Goal: Communication & Community: Share content

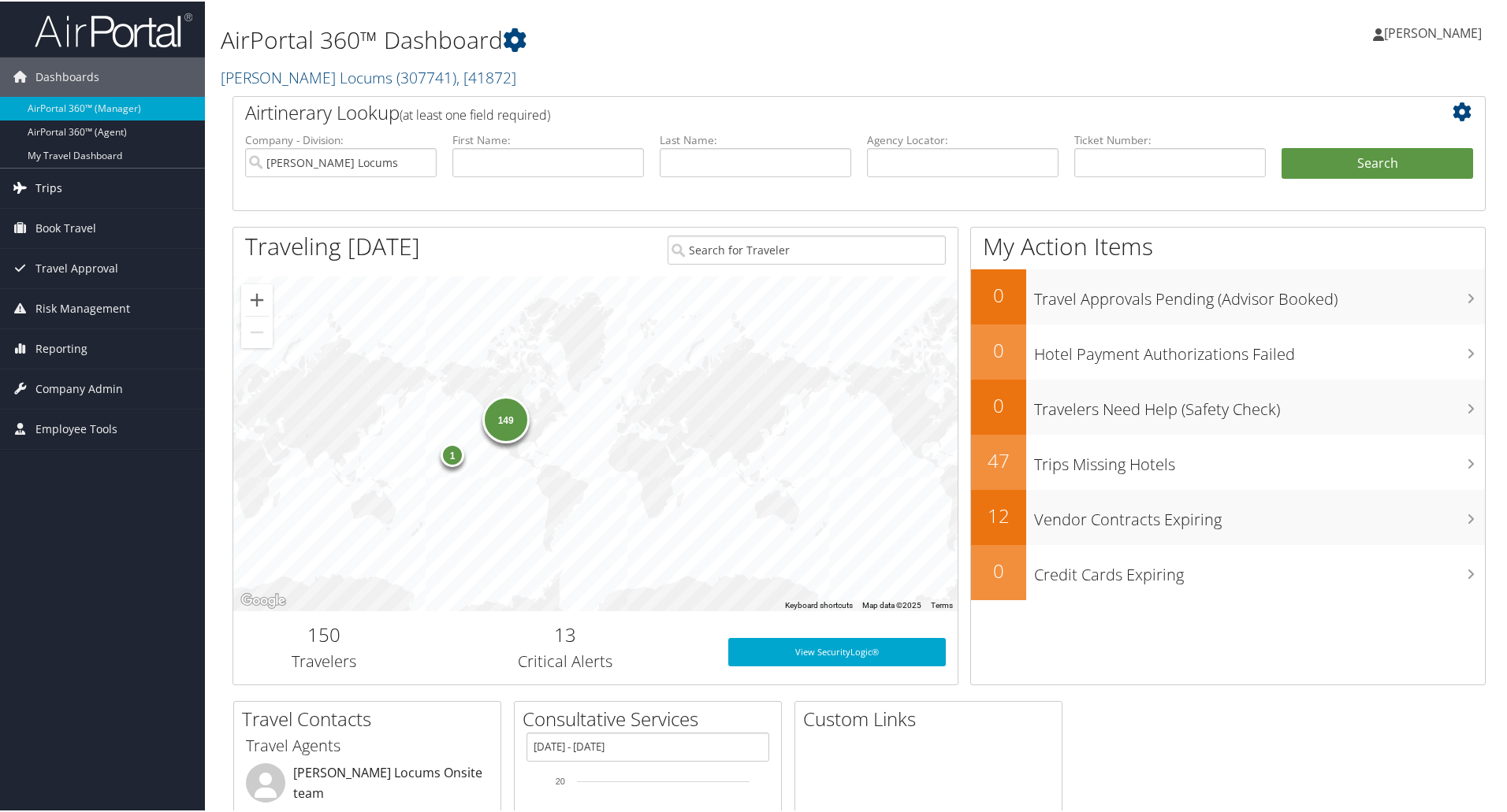
click at [36, 184] on span "Trips" at bounding box center [49, 186] width 27 height 40
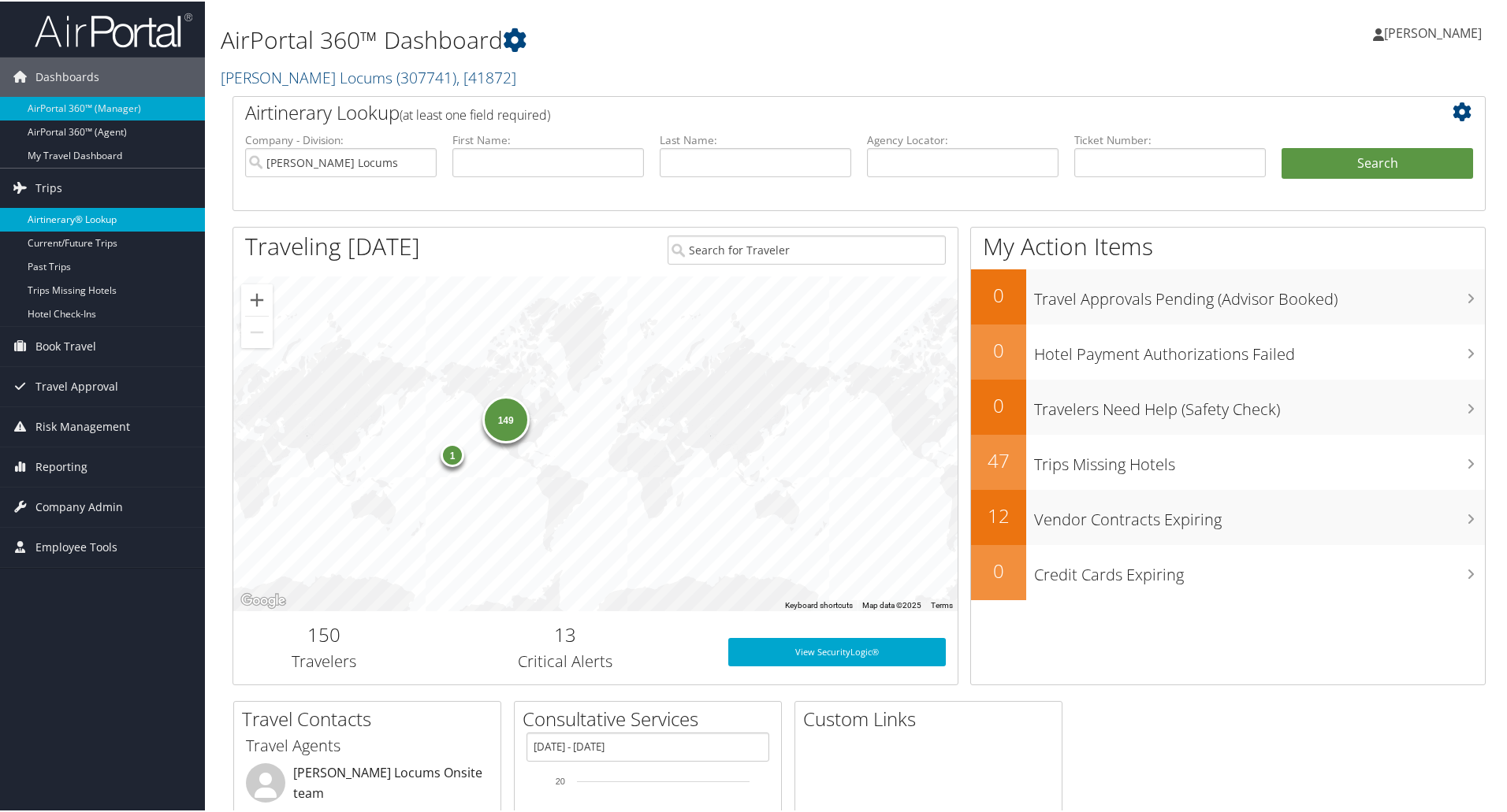
click at [64, 221] on link "Airtinerary® Lookup" at bounding box center [102, 218] width 205 height 24
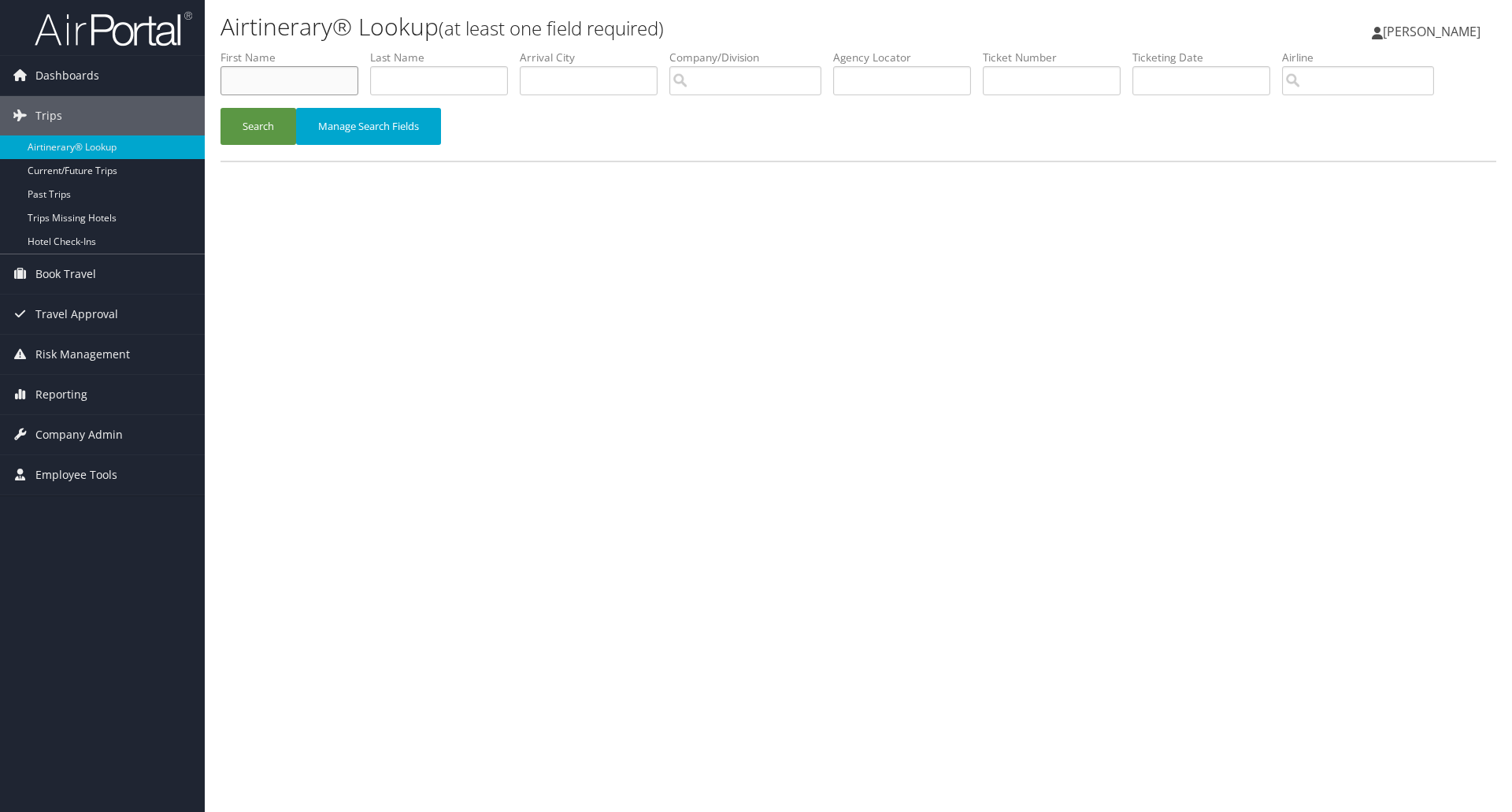
click at [288, 71] on input "text" at bounding box center [289, 81] width 138 height 29
type input "[PERSON_NAME]"
type input "d2ljp3"
click at [221, 108] on button "Search" at bounding box center [258, 126] width 75 height 37
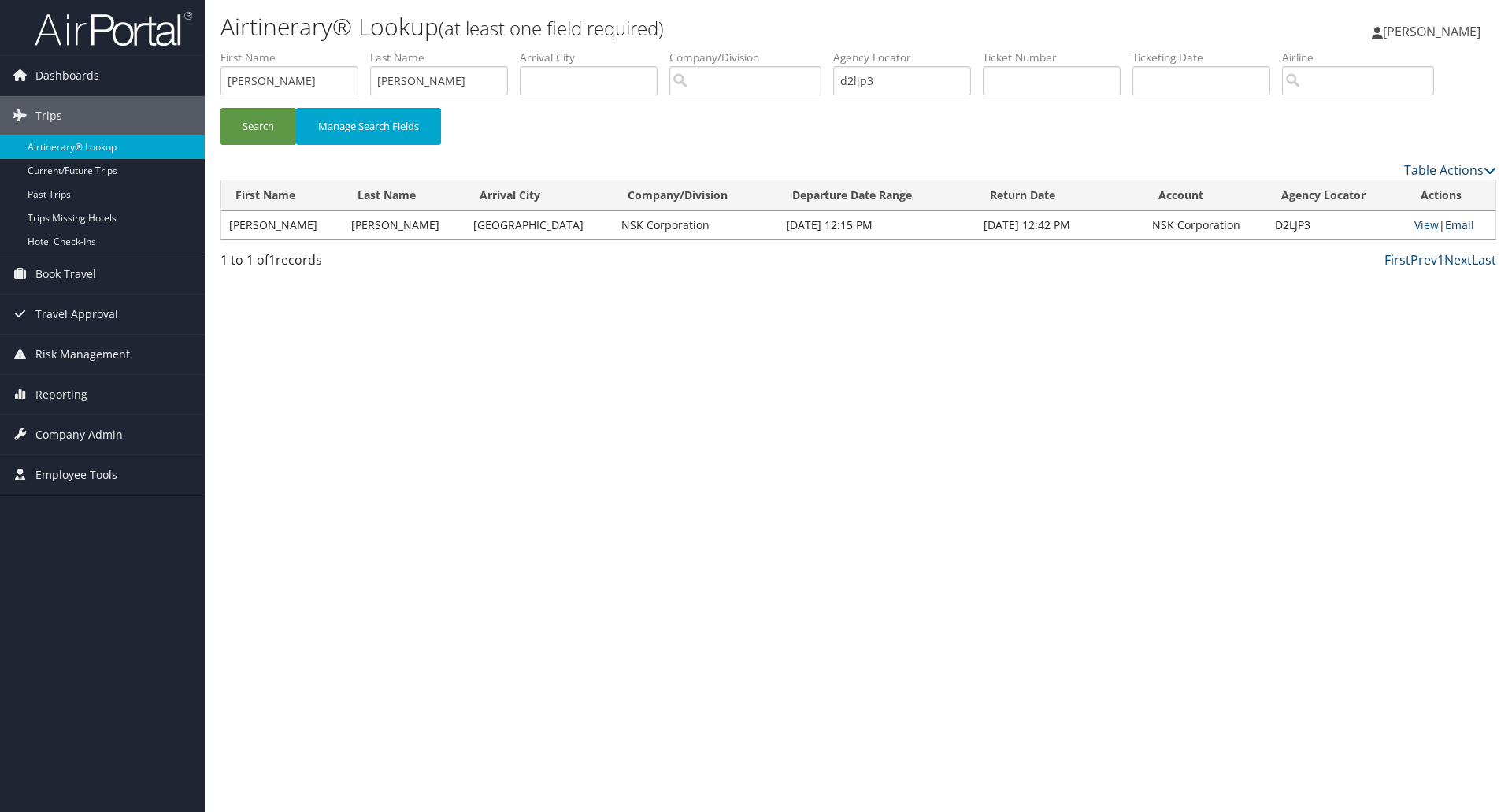
click at [1465, 225] on link "Email" at bounding box center [1460, 225] width 29 height 15
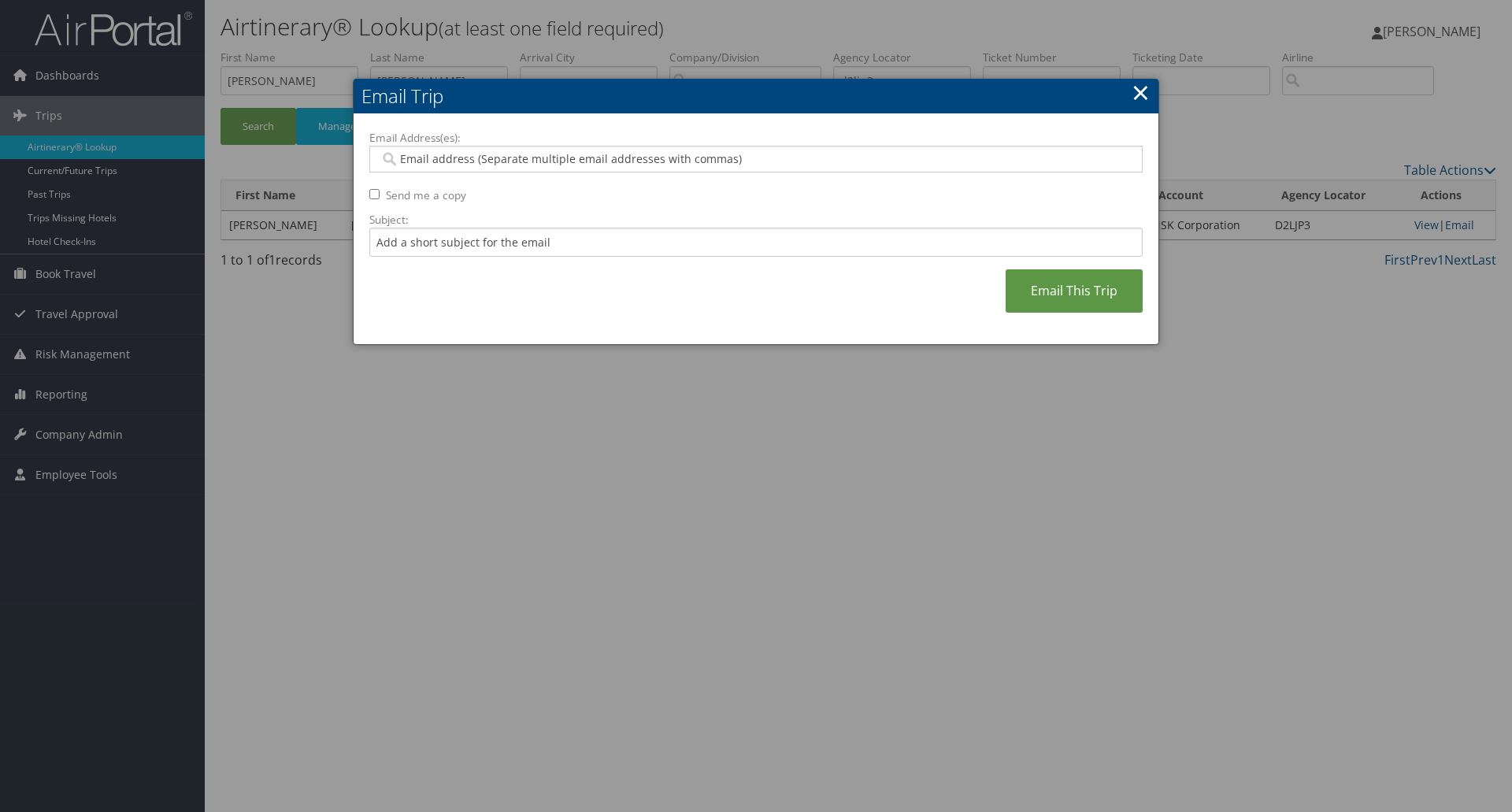
click at [429, 157] on input "Email Address(es):" at bounding box center [756, 159] width 752 height 15
click at [400, 157] on input "Email Address(es):" at bounding box center [756, 159] width 752 height 15
paste input "[PERSON_NAME][EMAIL_ADDRESS][PERSON_NAME][DOMAIN_NAME]"
type input "[PERSON_NAME][EMAIL_ADDRESS][PERSON_NAME][DOMAIN_NAME]"
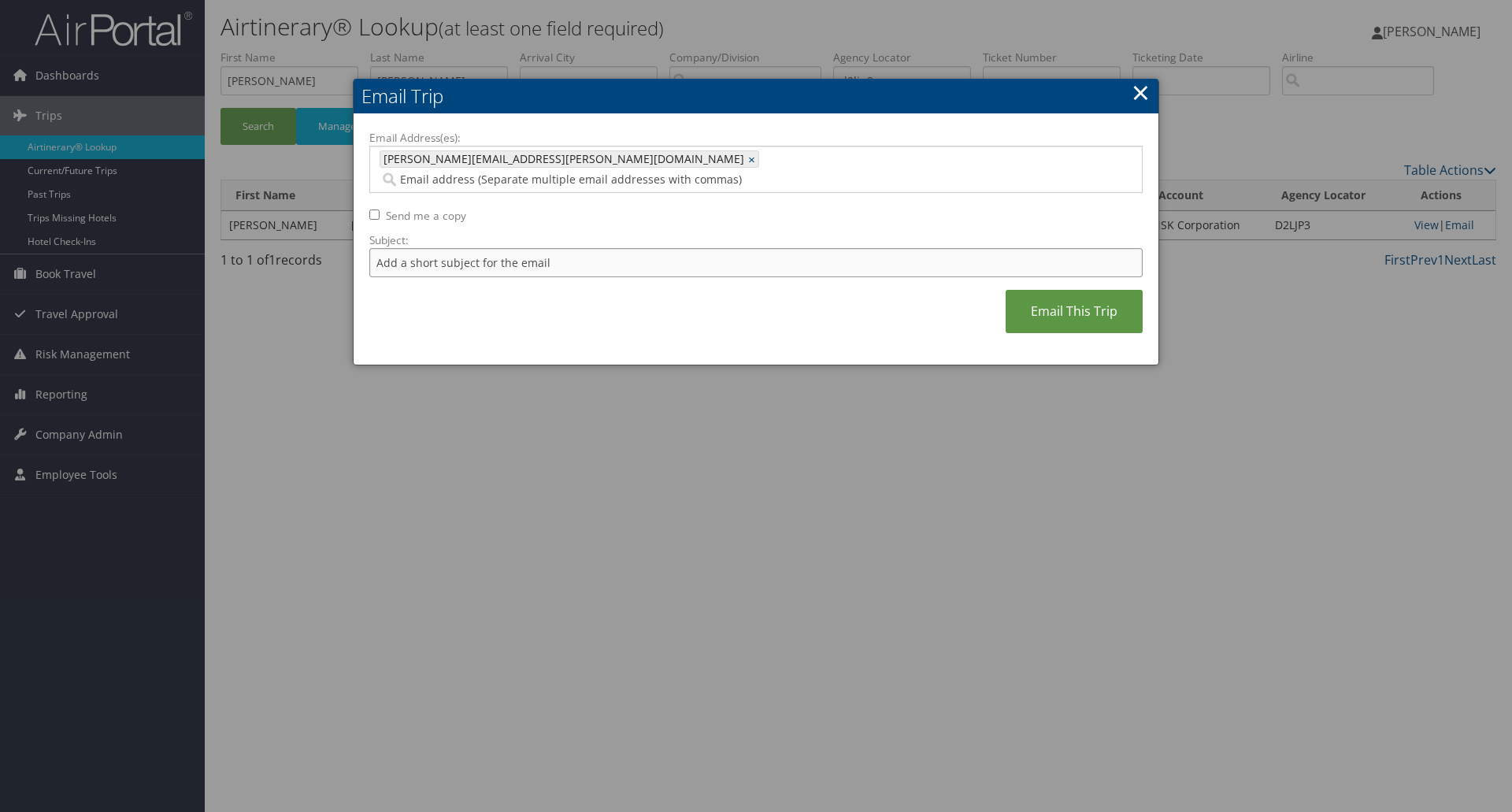
click at [393, 248] on input "Subject:" at bounding box center [756, 262] width 773 height 29
type input "TRAVEL CONFIRMATION FOR [PERSON_NAME] [DATE]"
click at [385, 192] on div "Email Address(es): [PERSON_NAME][EMAIL_ADDRESS][PERSON_NAME][DOMAIN_NAME] [PERS…" at bounding box center [756, 240] width 773 height 220
click at [374, 209] on input "Send me a copy" at bounding box center [374, 214] width 11 height 11
checkbox input "true"
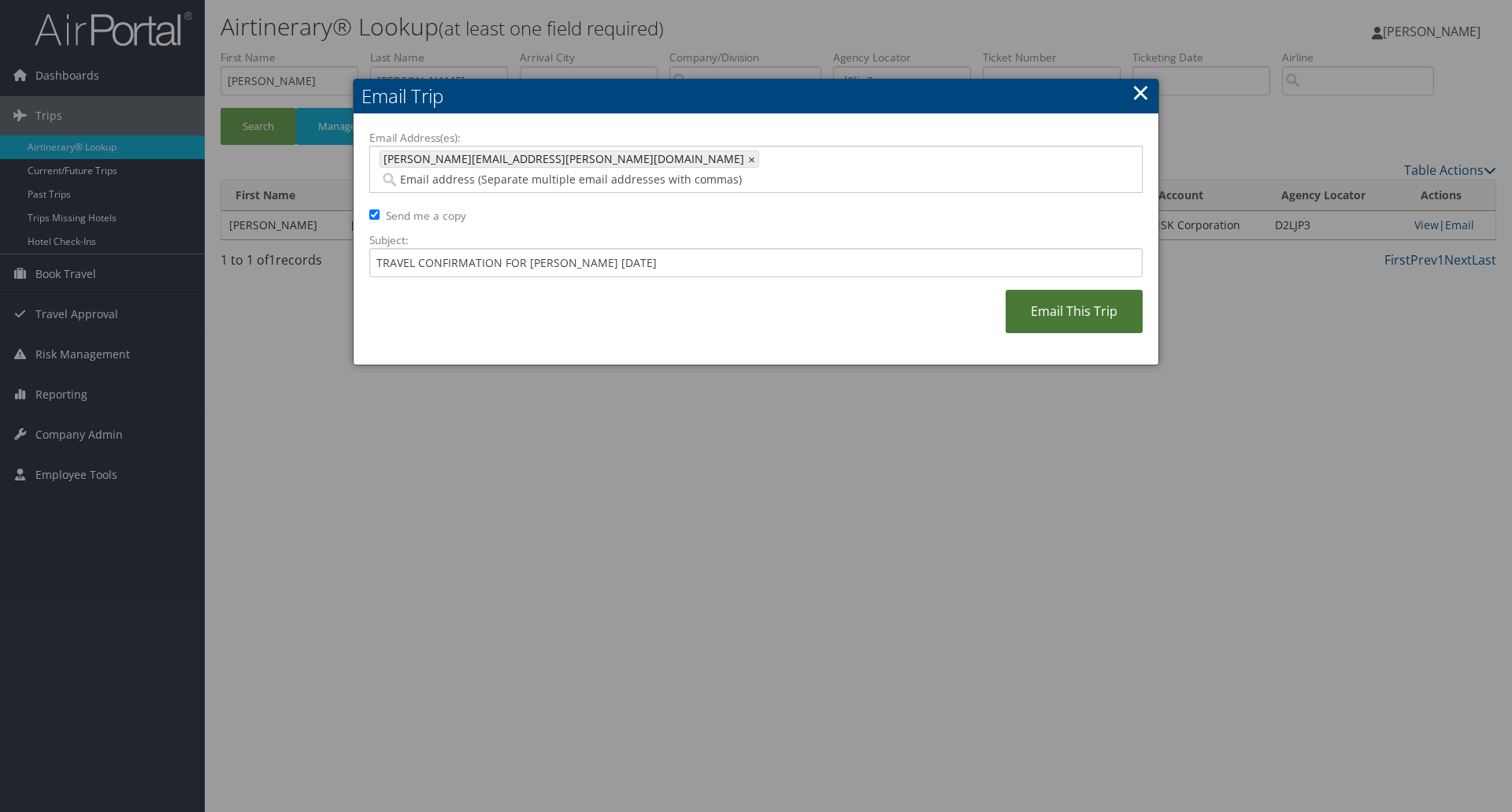
click at [1062, 290] on link "Email This Trip" at bounding box center [1074, 311] width 137 height 43
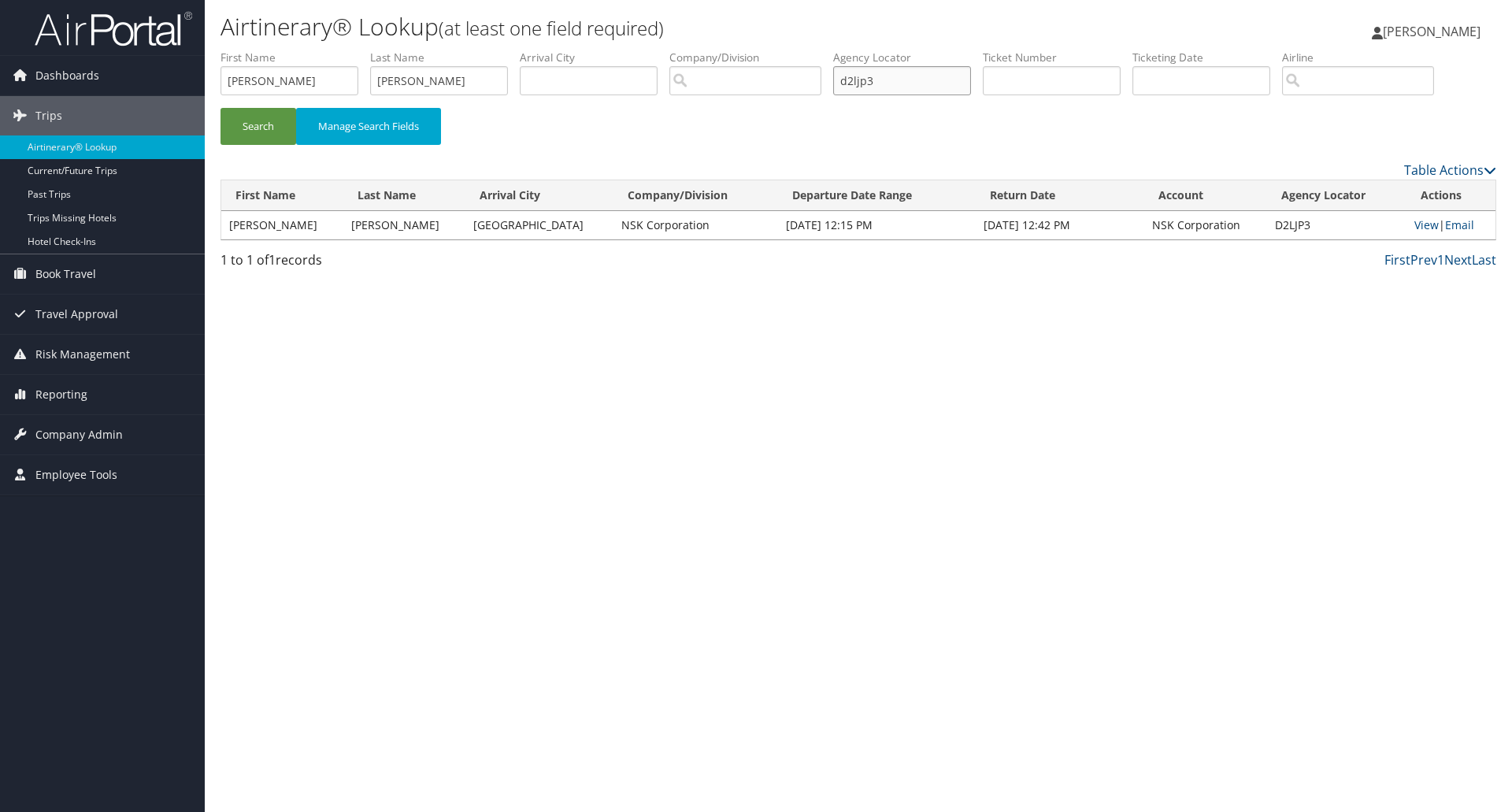
drag, startPoint x: 887, startPoint y: 79, endPoint x: 759, endPoint y: 89, distance: 128.4
click at [759, 49] on ul "First Name [PERSON_NAME] Name [PERSON_NAME] Departure City Arrival City Company…" at bounding box center [858, 49] width 1276 height 0
type input "D98QS8"
click at [221, 108] on button "Search" at bounding box center [258, 126] width 75 height 37
click at [1451, 224] on link "Email" at bounding box center [1456, 225] width 29 height 15
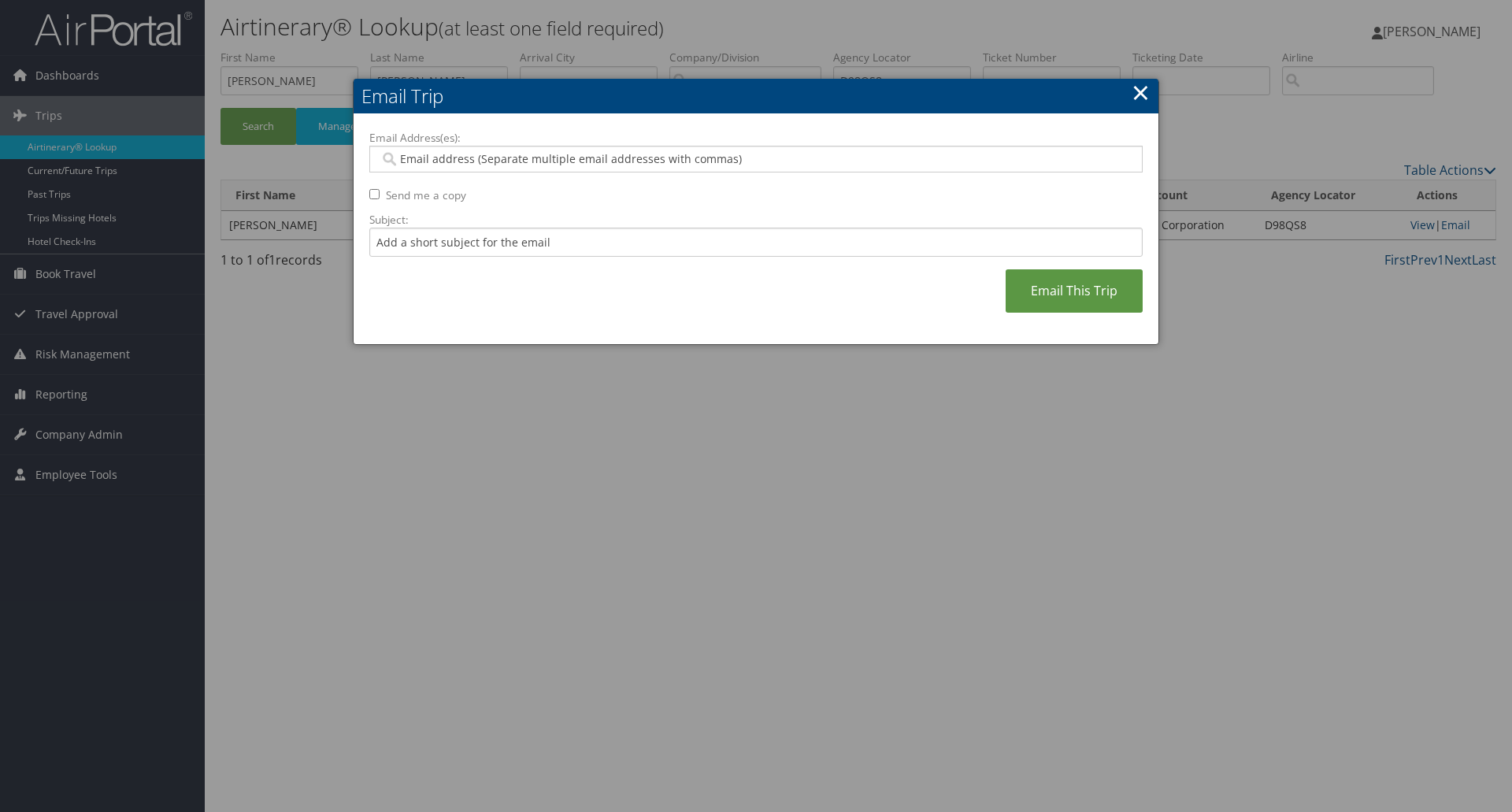
click at [407, 159] on input "Email Address(es):" at bounding box center [756, 159] width 752 height 15
paste input "[PERSON_NAME][EMAIL_ADDRESS][PERSON_NAME][DOMAIN_NAME]"
type input "[PERSON_NAME][EMAIL_ADDRESS][PERSON_NAME][DOMAIN_NAME]"
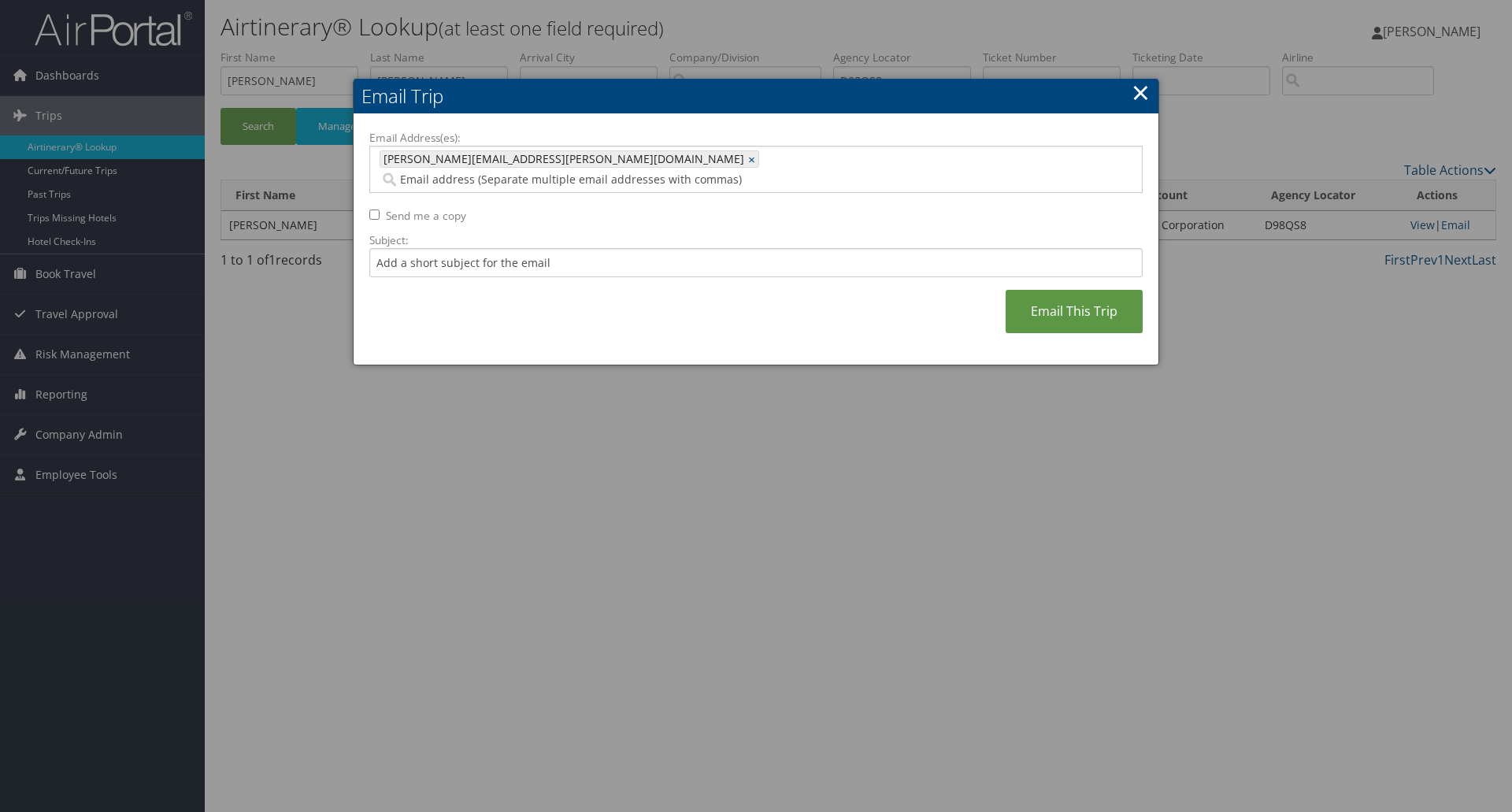
click at [376, 209] on input "Send me a copy" at bounding box center [374, 214] width 11 height 11
checkbox input "true"
click at [416, 255] on input "Subject:" at bounding box center [756, 262] width 773 height 29
type input "T"
type input "t"
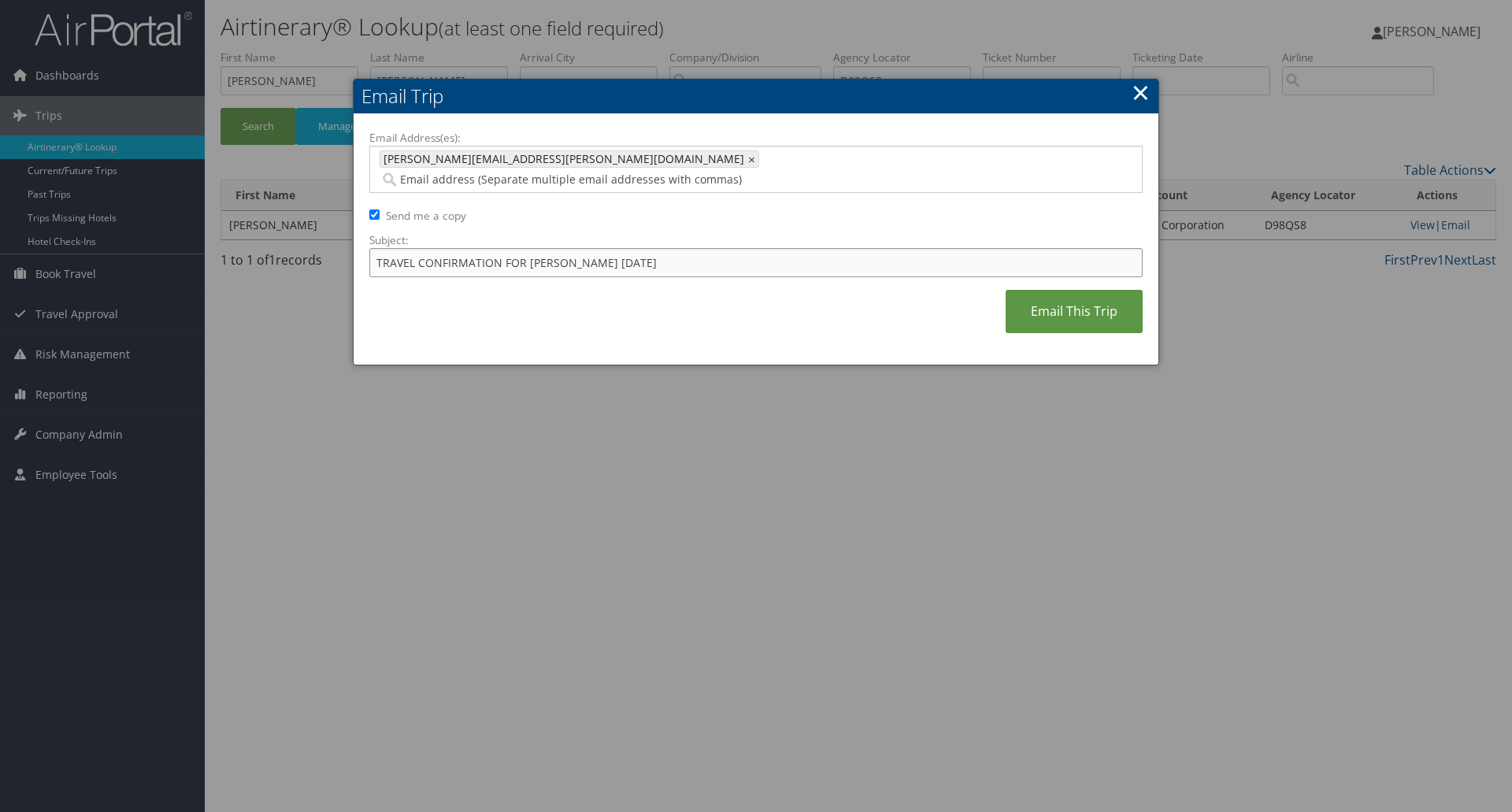
type input "TRAVEL CONFIRMATION FOR [PERSON_NAME] [DATE]"
click at [1066, 290] on link "Email This Trip" at bounding box center [1074, 311] width 137 height 43
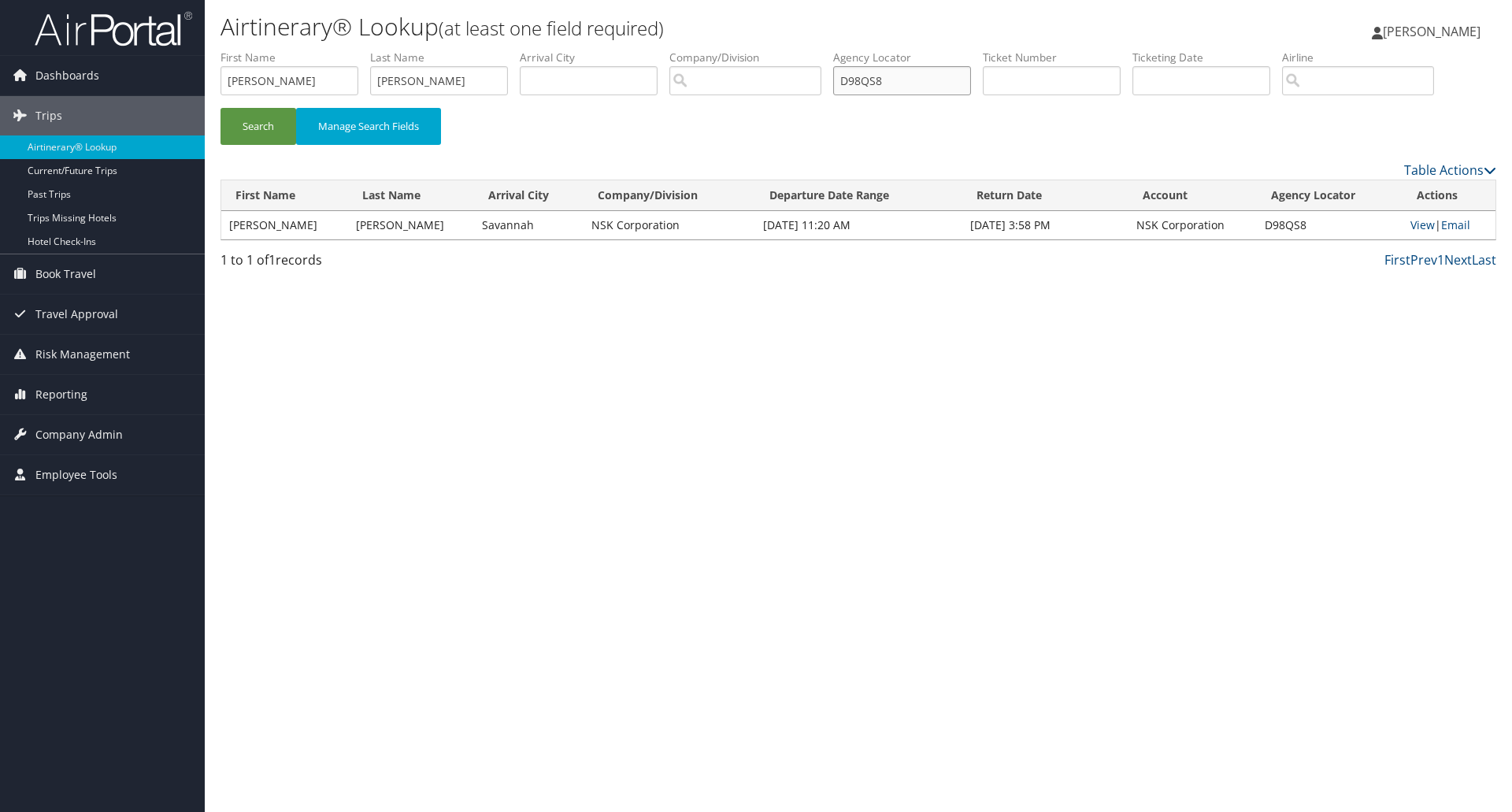
drag, startPoint x: 901, startPoint y: 80, endPoint x: 742, endPoint y: 81, distance: 159.0
click at [742, 49] on ul "First Name [PERSON_NAME] Name [PERSON_NAME] Departure City Arrival City Company…" at bounding box center [858, 49] width 1276 height 0
type input "D98T5F"
click at [351, 124] on button "Manage Search Fields" at bounding box center [368, 126] width 145 height 37
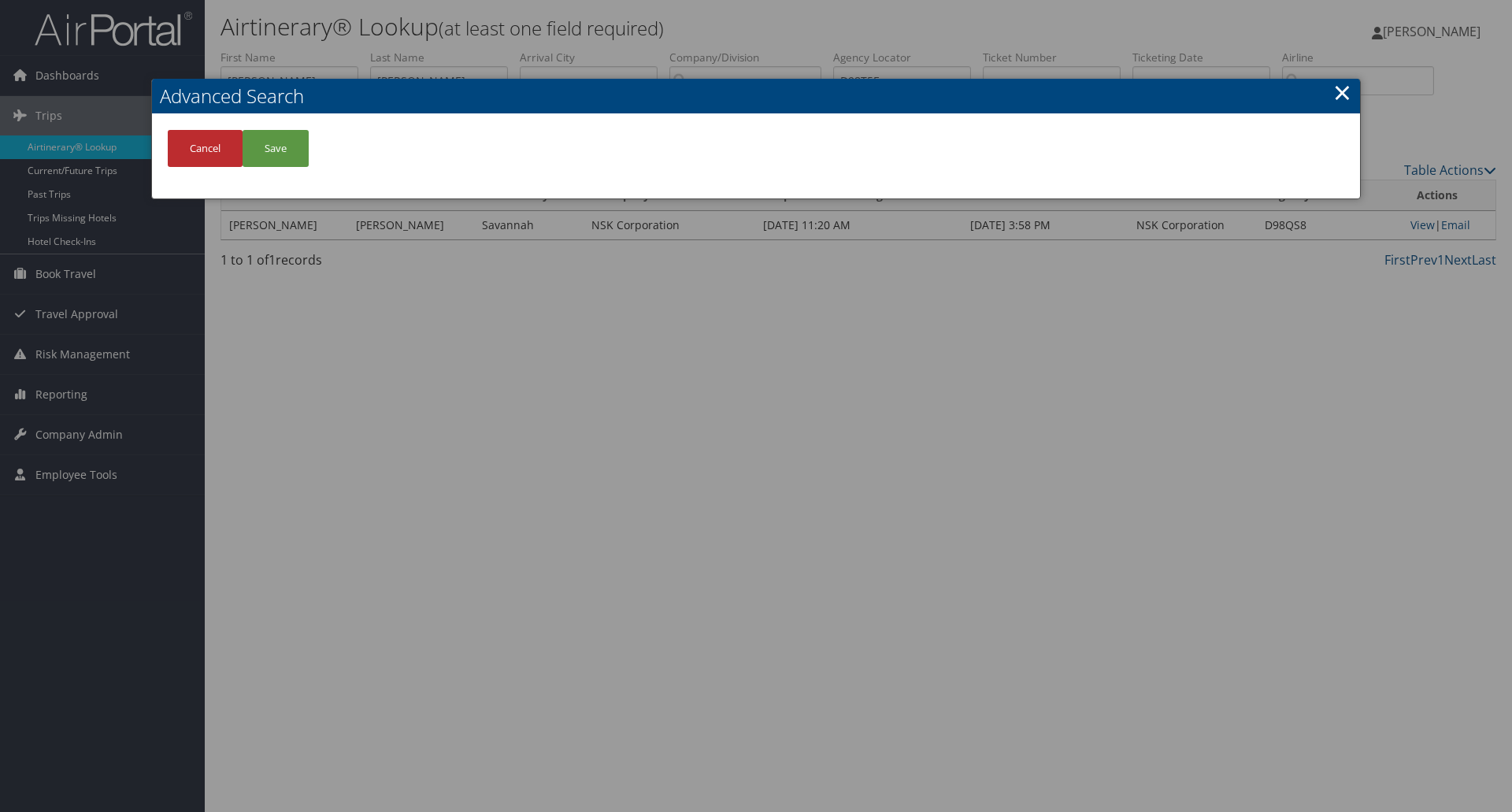
click at [1338, 88] on link "×" at bounding box center [1342, 92] width 18 height 32
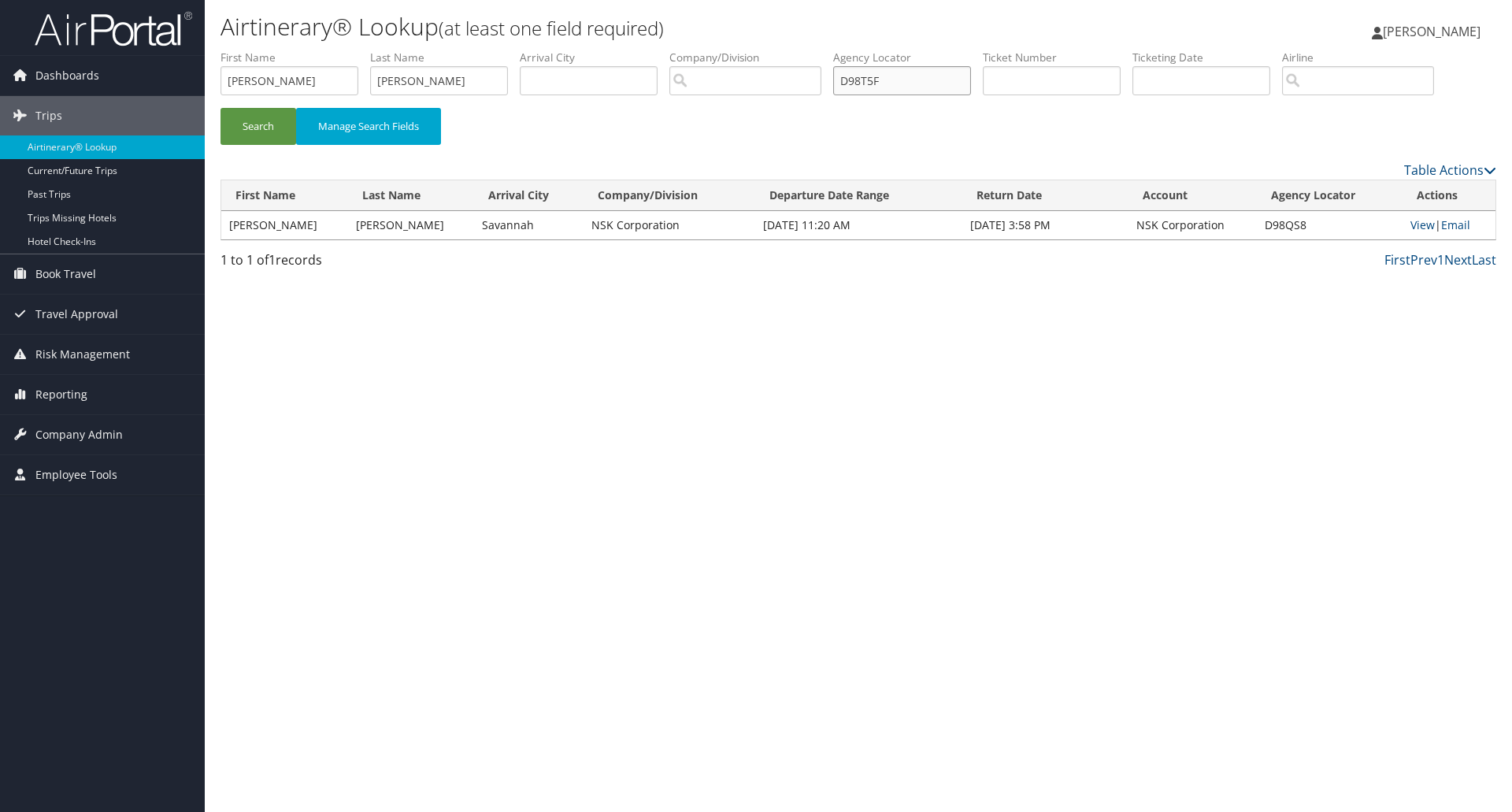
drag, startPoint x: 925, startPoint y: 79, endPoint x: 824, endPoint y: 79, distance: 101.0
click at [824, 49] on ul "First Name [PERSON_NAME] Name [PERSON_NAME] Departure City Arrival City Company…" at bounding box center [858, 49] width 1276 height 0
type input "D98T5F"
click at [252, 125] on button "Search" at bounding box center [258, 126] width 75 height 37
click at [1447, 228] on link "Email" at bounding box center [1459, 225] width 29 height 15
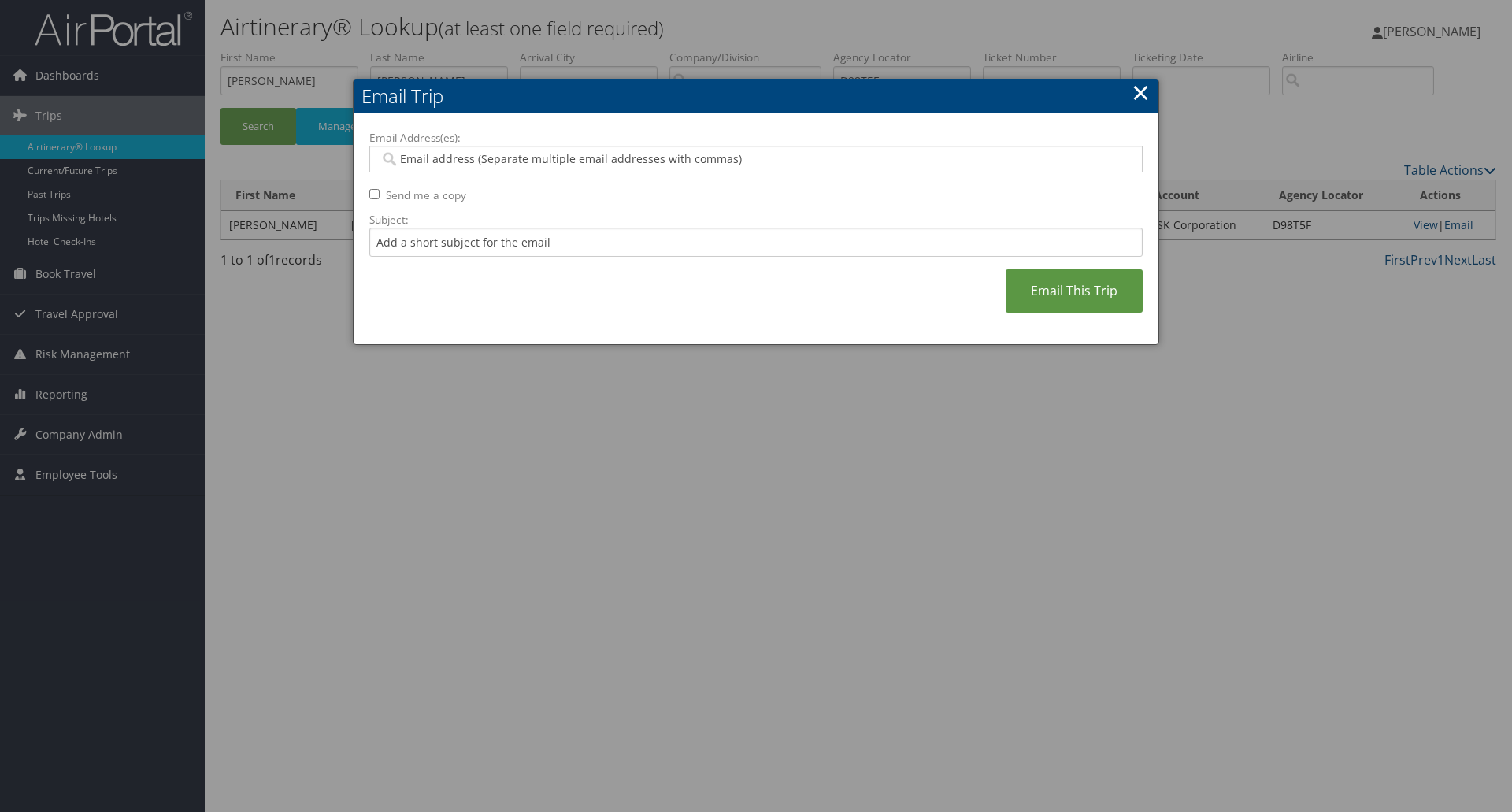
click at [415, 157] on input "Email Address(es):" at bounding box center [756, 159] width 752 height 15
paste input "[PERSON_NAME][EMAIL_ADDRESS][PERSON_NAME][DOMAIN_NAME]"
type input "[PERSON_NAME][EMAIL_ADDRESS][PERSON_NAME][DOMAIN_NAME]"
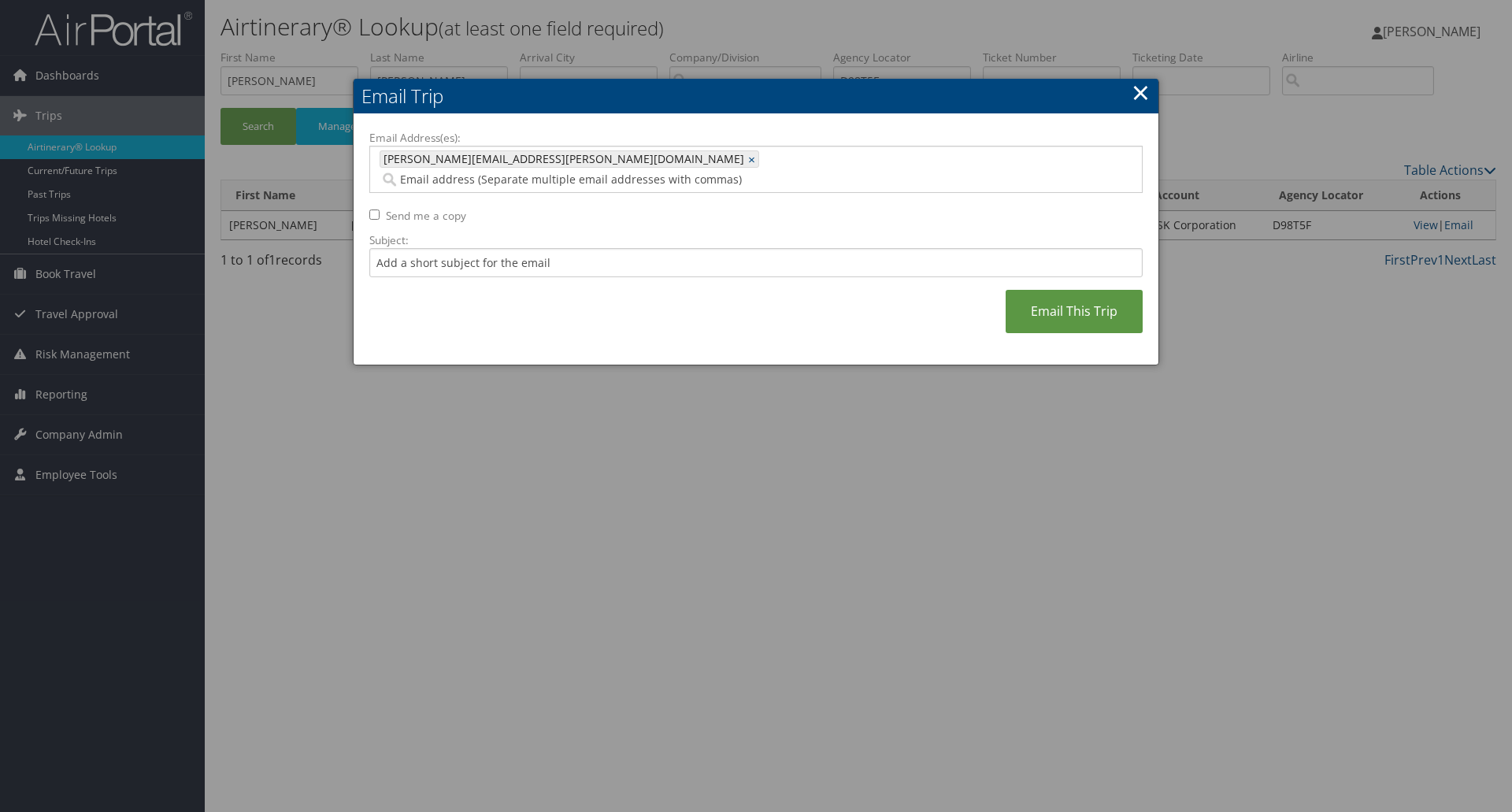
click at [372, 209] on input "Send me a copy" at bounding box center [374, 214] width 11 height 11
checkbox input "true"
click at [388, 248] on input "Subject:" at bounding box center [756, 262] width 773 height 29
type input "t"
type input "TRAVEL CONFIRMATION FOR [PERSON_NAME] [DATE]"
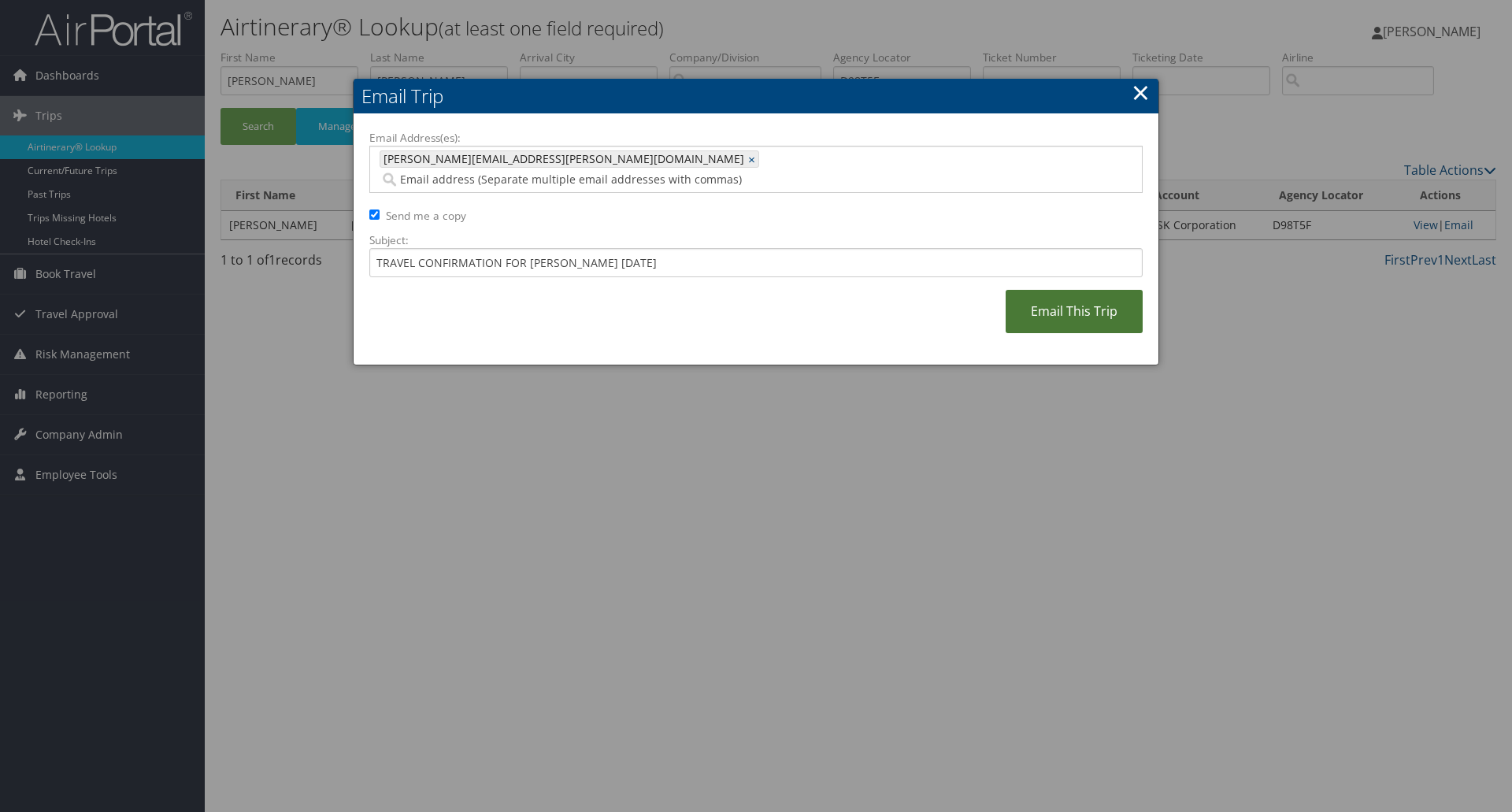
click at [1064, 290] on link "Email This Trip" at bounding box center [1074, 311] width 137 height 43
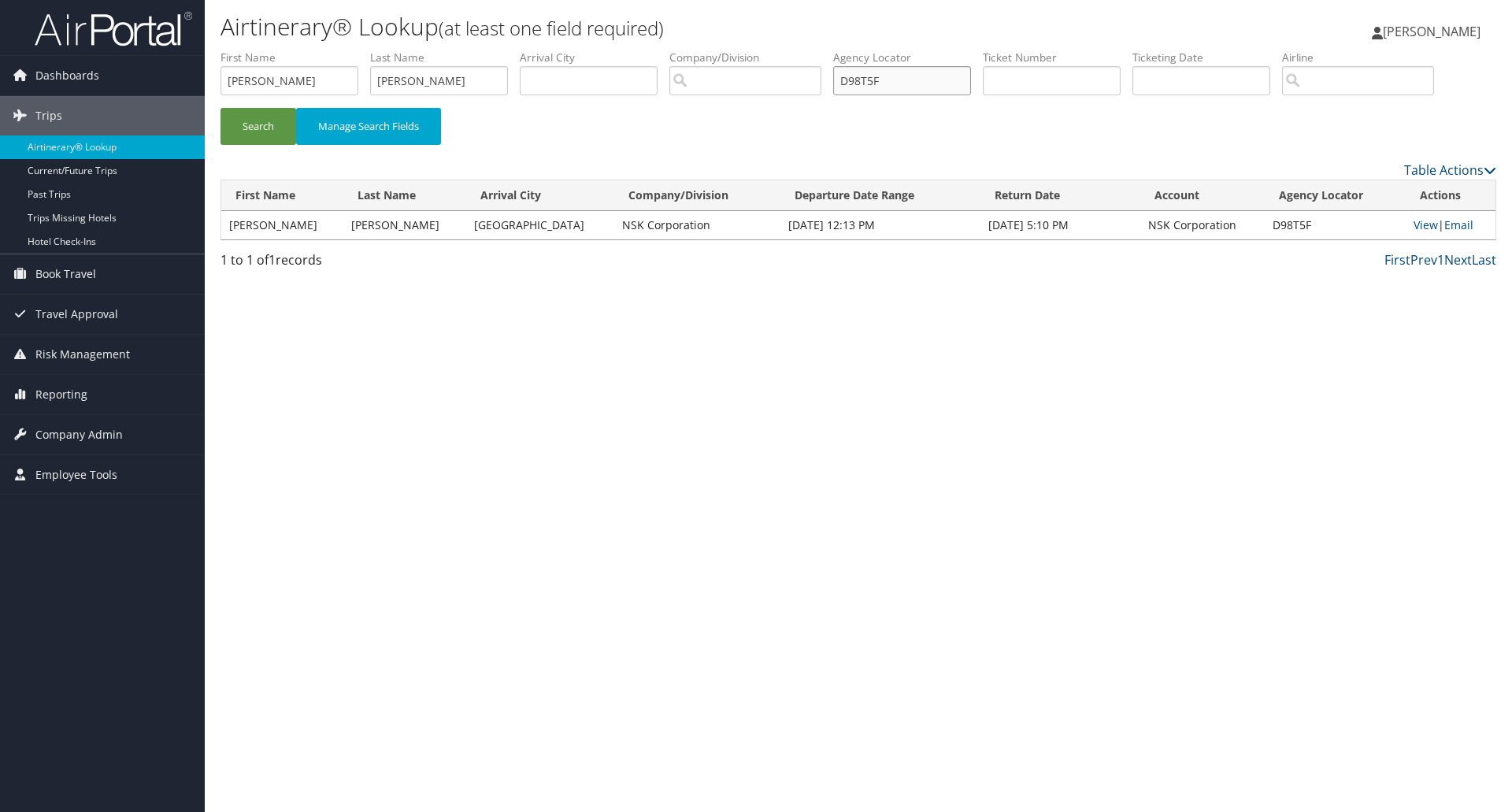
drag, startPoint x: 929, startPoint y: 83, endPoint x: 810, endPoint y: 81, distance: 119.0
click at [810, 49] on ul "First Name [PERSON_NAME] Name [PERSON_NAME] Departure City Arrival City Company…" at bounding box center [858, 49] width 1276 height 0
type input "D5MDQ1"
click at [245, 121] on button "Search" at bounding box center [258, 126] width 75 height 37
click at [1469, 224] on td "View | Email" at bounding box center [1450, 225] width 90 height 28
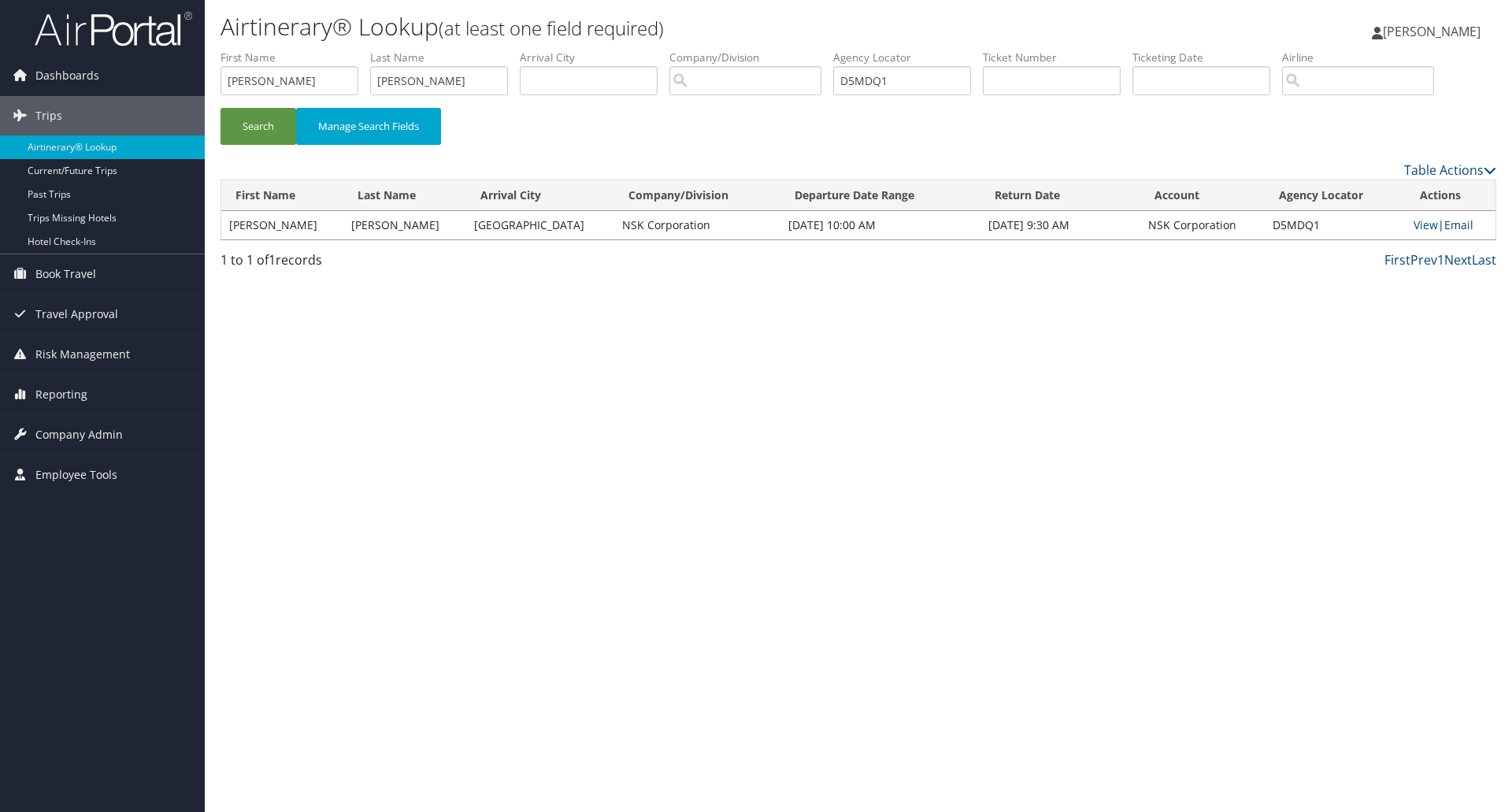
click at [1457, 229] on link "Email" at bounding box center [1459, 225] width 29 height 15
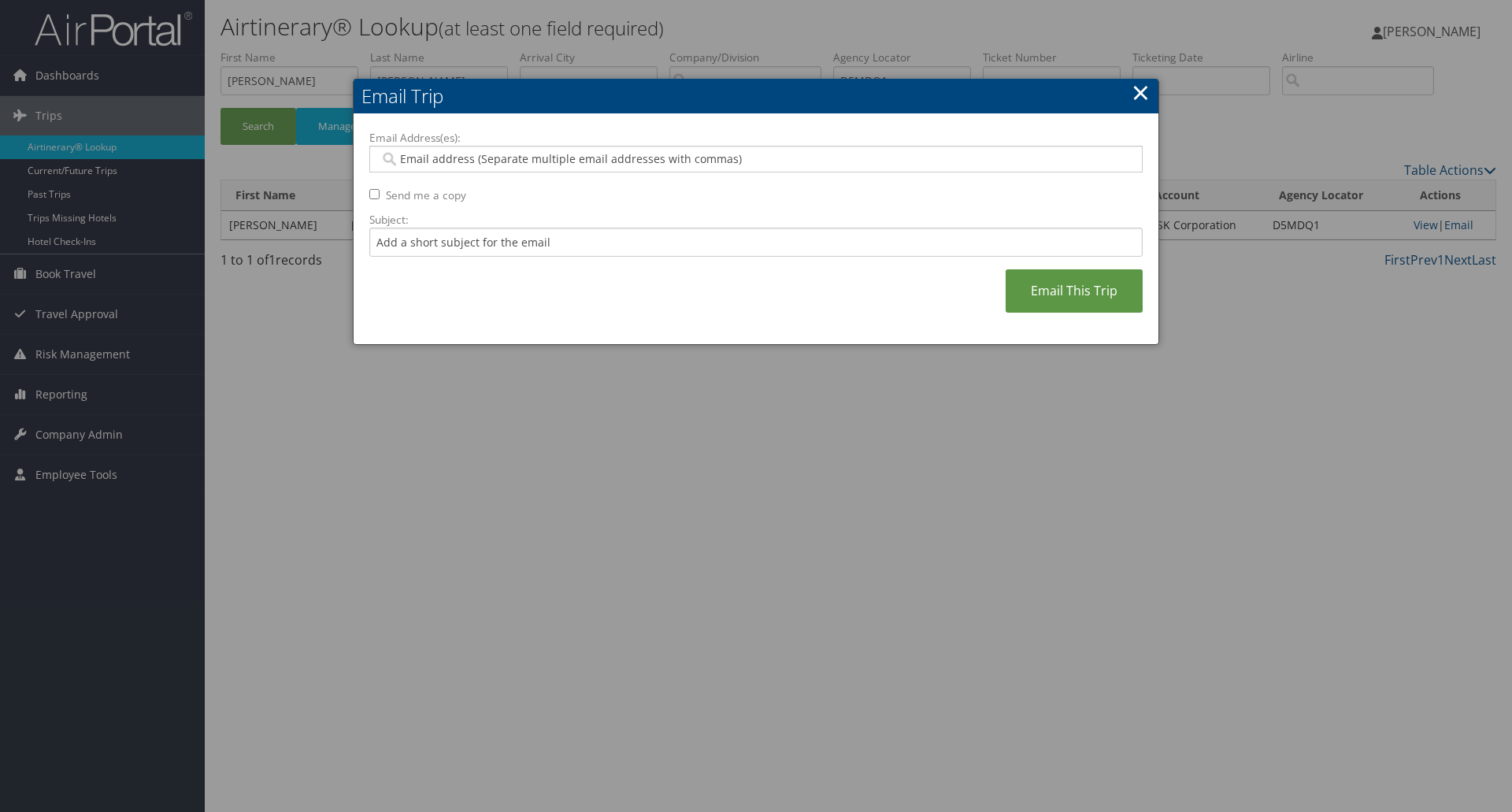
click at [390, 160] on input "Email Address(es):" at bounding box center [756, 159] width 752 height 15
paste input "[PERSON_NAME][EMAIL_ADDRESS][PERSON_NAME][DOMAIN_NAME]"
type input "[PERSON_NAME][EMAIL_ADDRESS][PERSON_NAME][DOMAIN_NAME]"
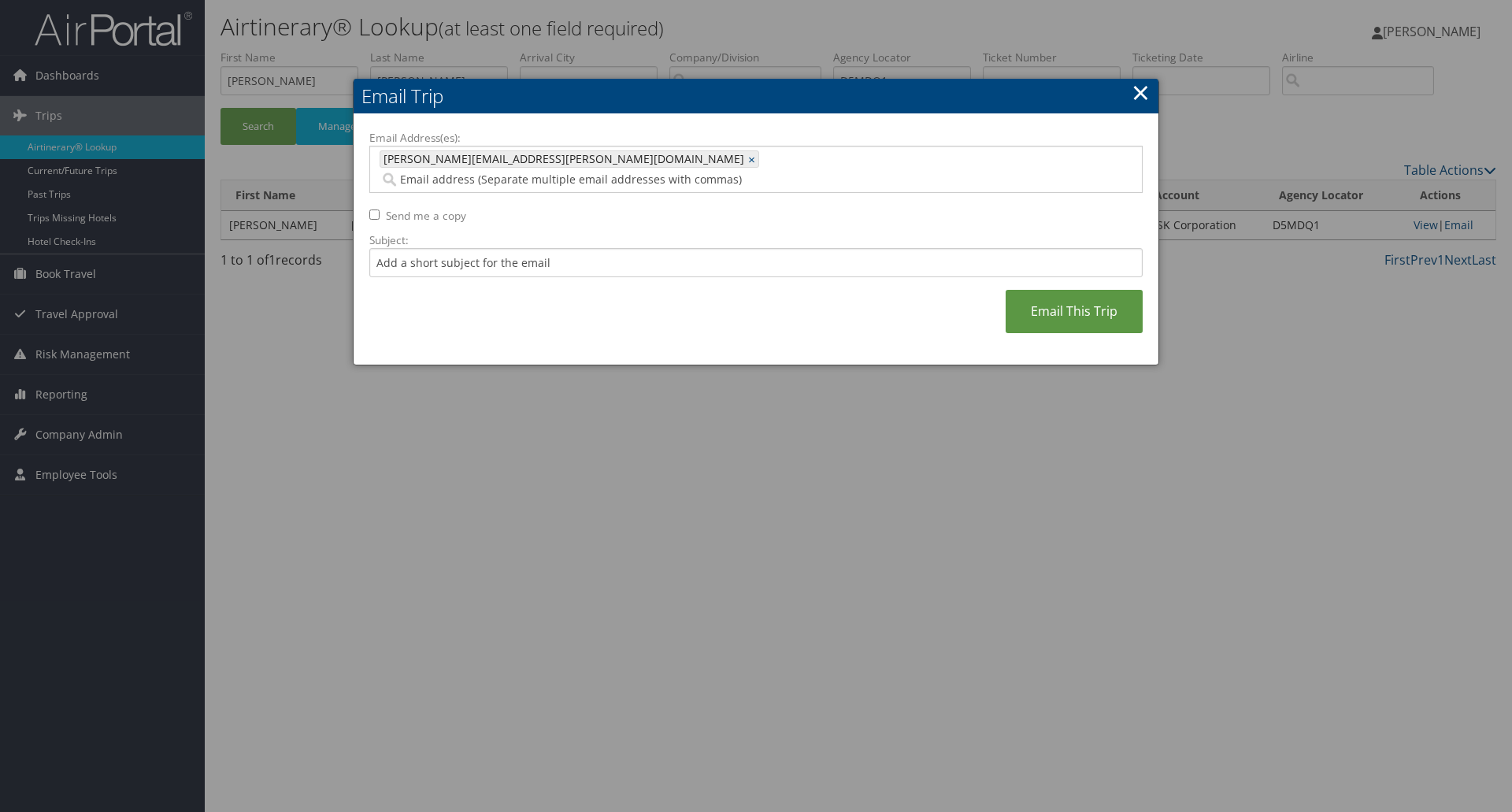
click at [374, 209] on input "Send me a copy" at bounding box center [374, 214] width 11 height 11
checkbox input "true"
click at [393, 248] on input "Subject:" at bounding box center [756, 262] width 773 height 29
type input "TRAVEL CONFIRMATION FOR [PERSON_NAME] [DATE]"
click at [1103, 299] on link "Email This Trip" at bounding box center [1074, 311] width 137 height 43
